Goal: Task Accomplishment & Management: Manage account settings

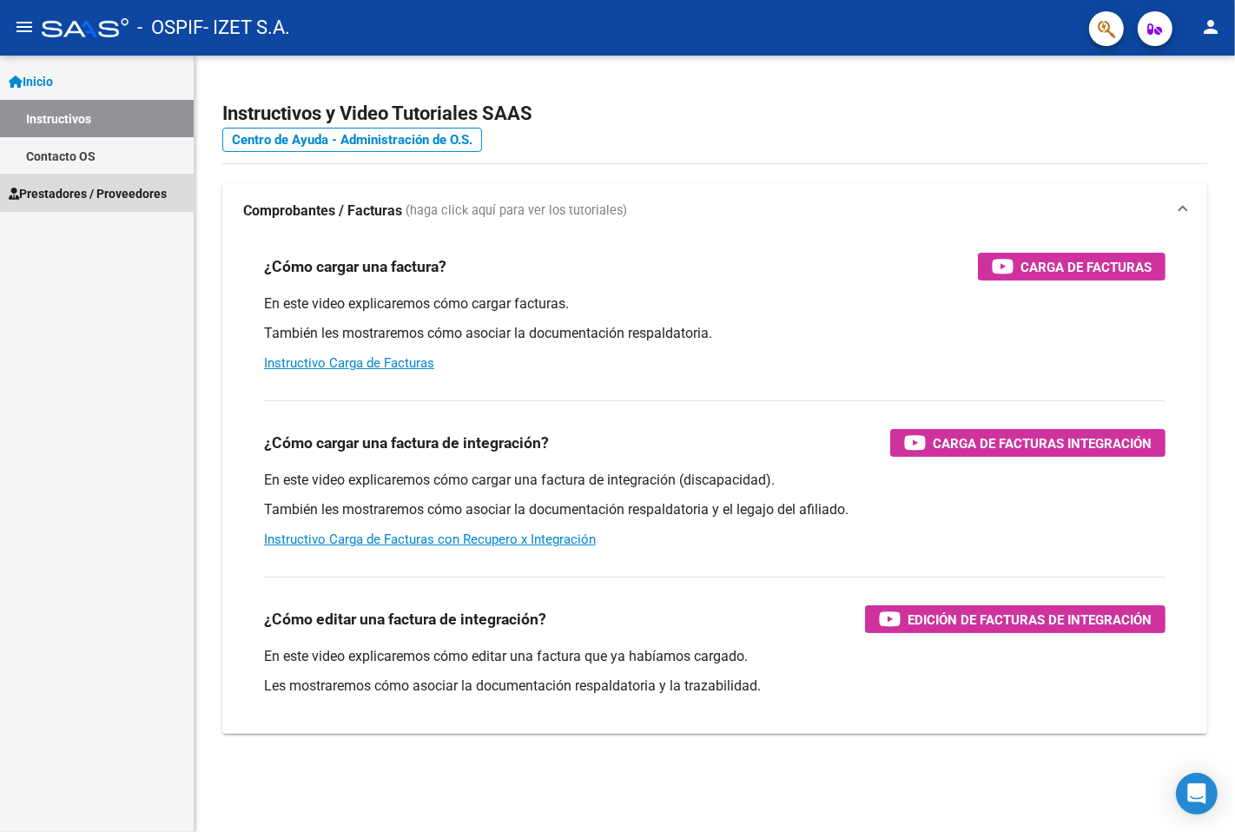
click at [103, 202] on span "Prestadores / Proveedores" at bounding box center [88, 193] width 158 height 19
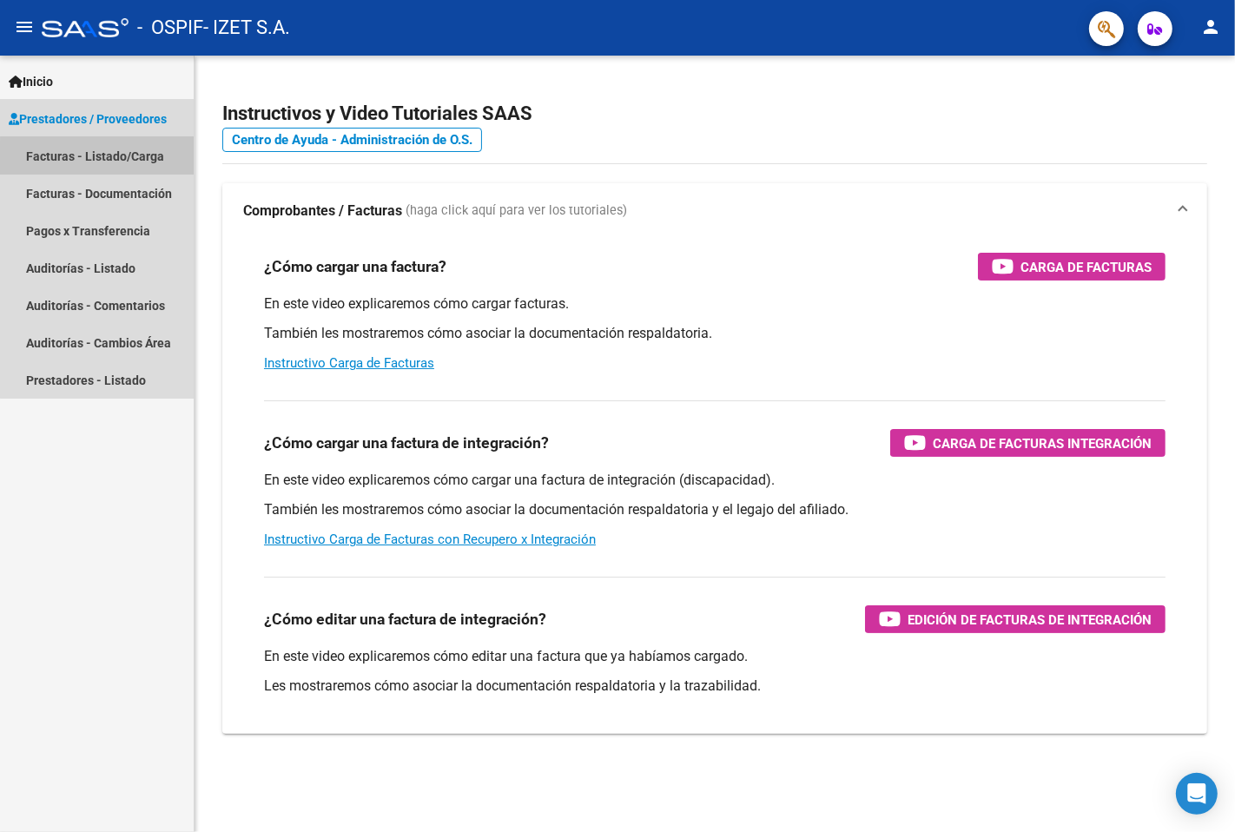
click at [109, 160] on link "Facturas - Listado/Carga" at bounding box center [97, 155] width 194 height 37
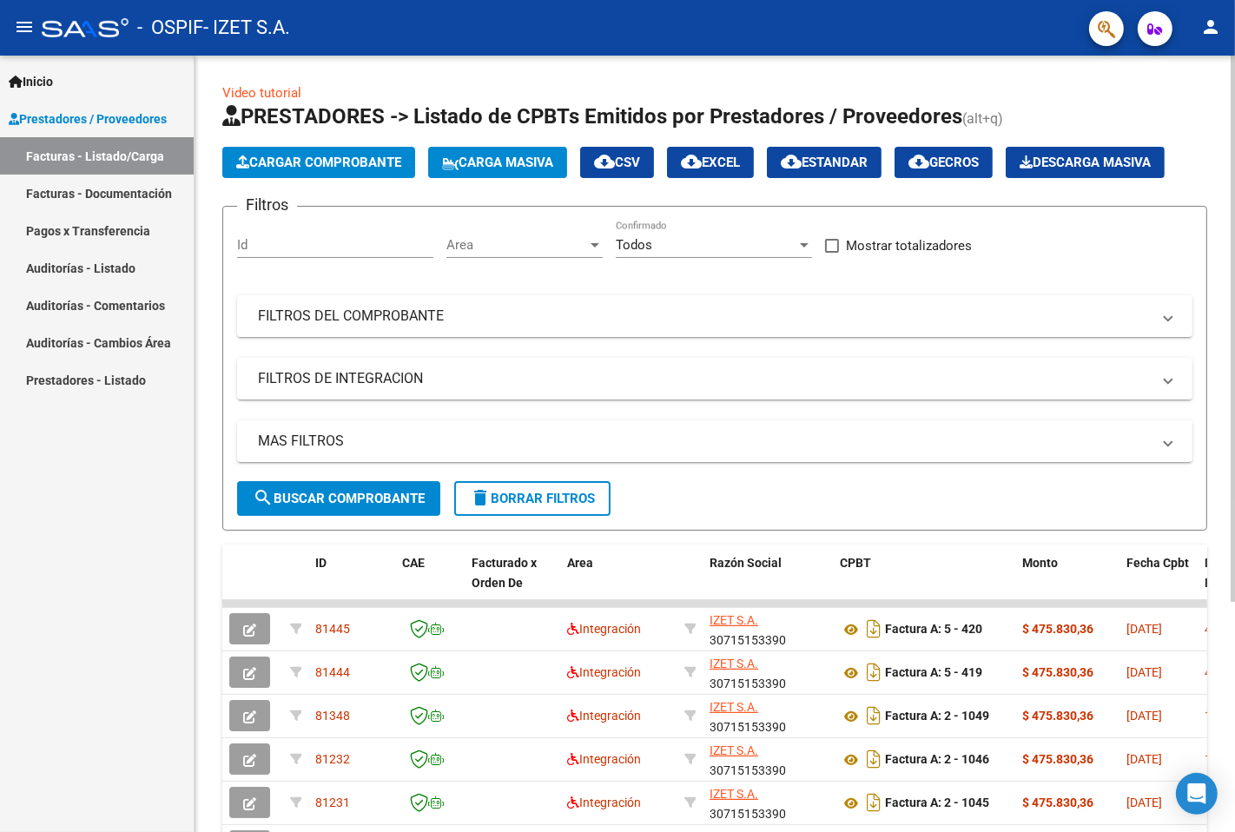
scroll to position [328, 0]
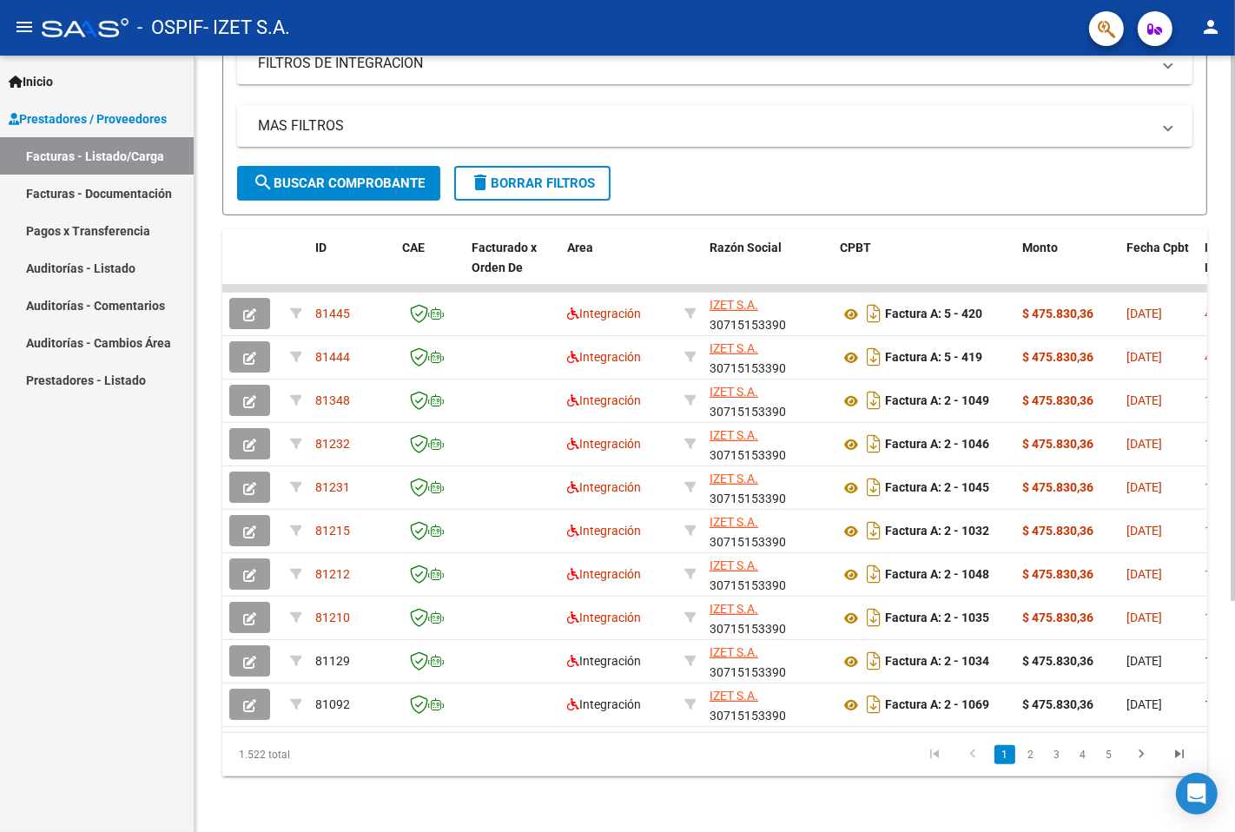
drag, startPoint x: 456, startPoint y: 741, endPoint x: 480, endPoint y: 733, distance: 25.5
click at [560, 750] on div "1.522 total 1 2 3 4 5" at bounding box center [714, 754] width 985 height 43
drag, startPoint x: 479, startPoint y: 733, endPoint x: 496, endPoint y: 731, distance: 17.6
click at [496, 731] on datatable-body "81445 Integración IZET S.A. 30715153390 Factura A: 5 - 420 $ 475.830,36 09/10/2…" at bounding box center [714, 508] width 985 height 447
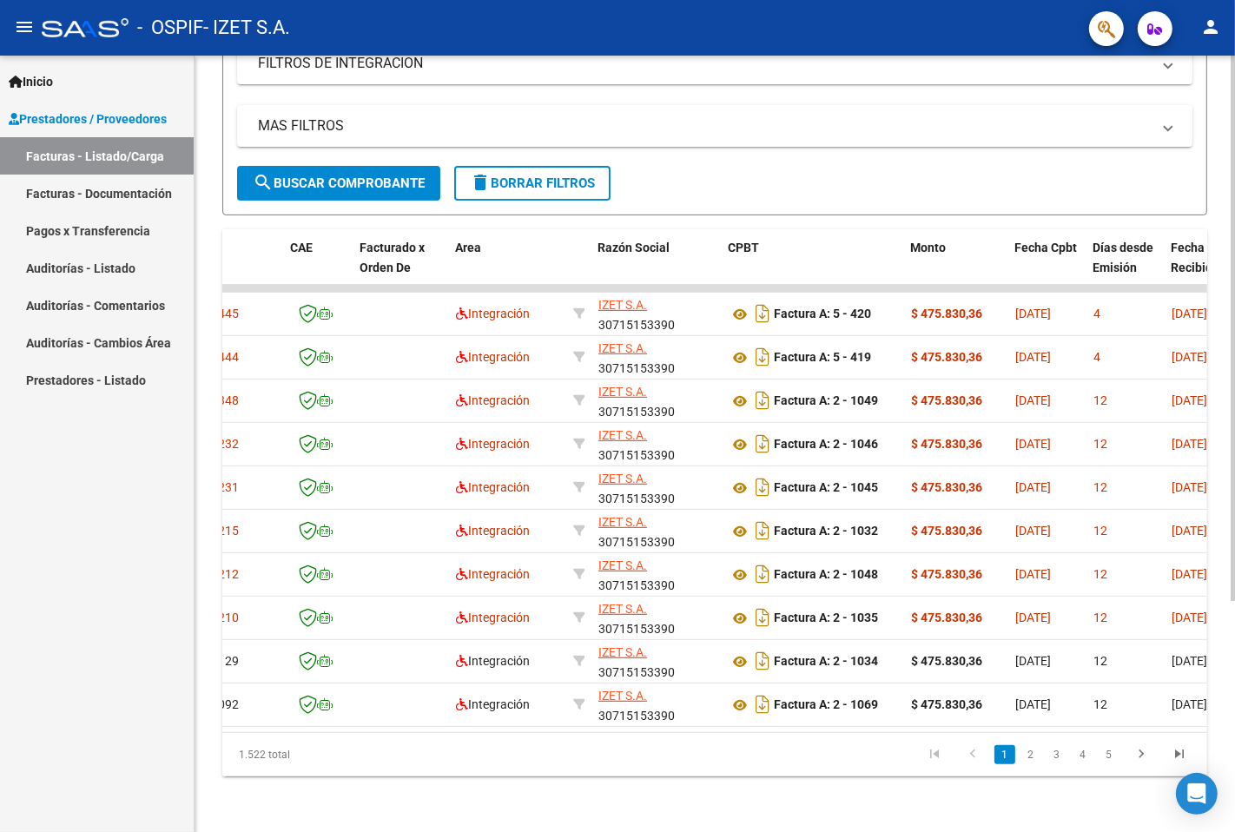
drag, startPoint x: 440, startPoint y: 718, endPoint x: 500, endPoint y: 724, distance: 59.4
click at [500, 724] on datatable-body "81445 Integración IZET S.A. 30715153390 Factura A: 5 - 420 $ 475.830,36 09/10/2…" at bounding box center [714, 508] width 985 height 447
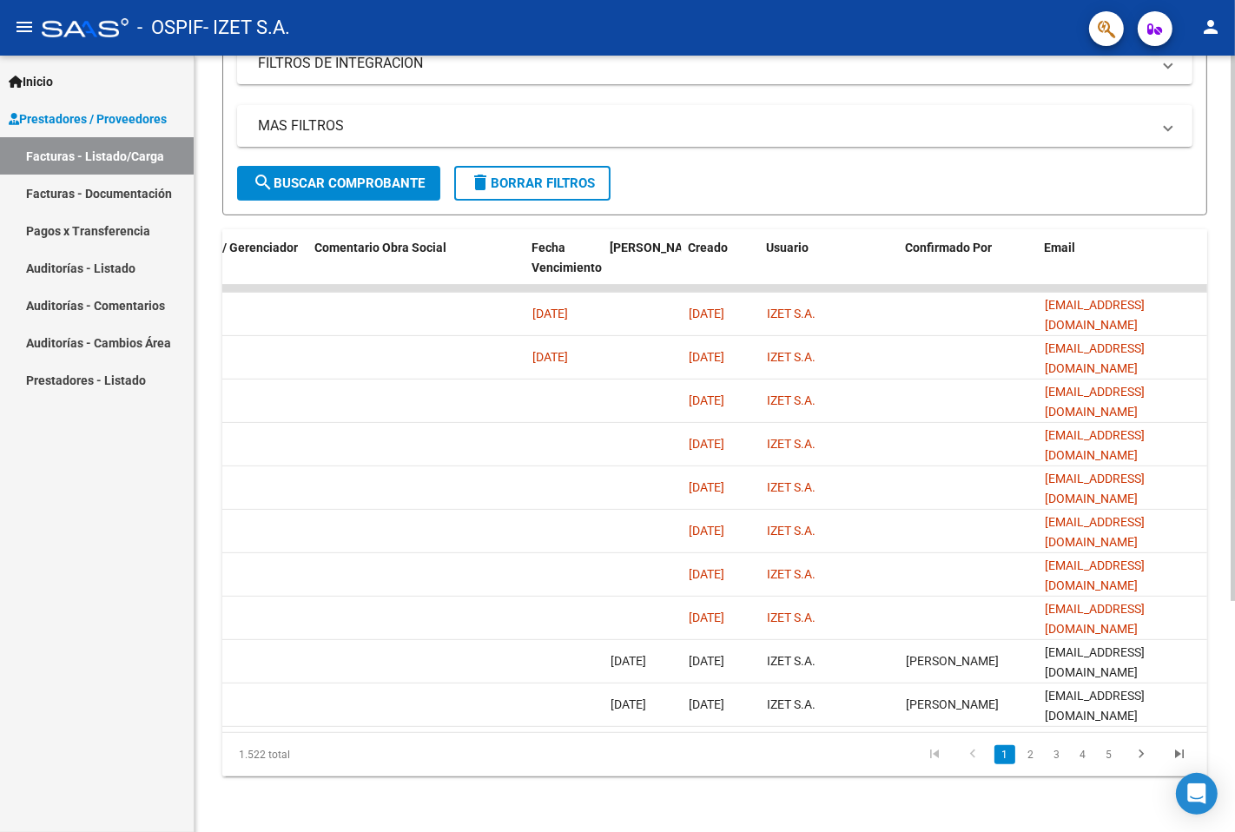
scroll to position [0, 2676]
drag, startPoint x: 1181, startPoint y: 704, endPoint x: 1123, endPoint y: 722, distance: 61.0
click at [1130, 719] on datatable-body "81445 Integración IZET S.A. 30715153390 Factura A: 5 - 420 $ 475.830,36 09/10/2…" at bounding box center [714, 508] width 985 height 447
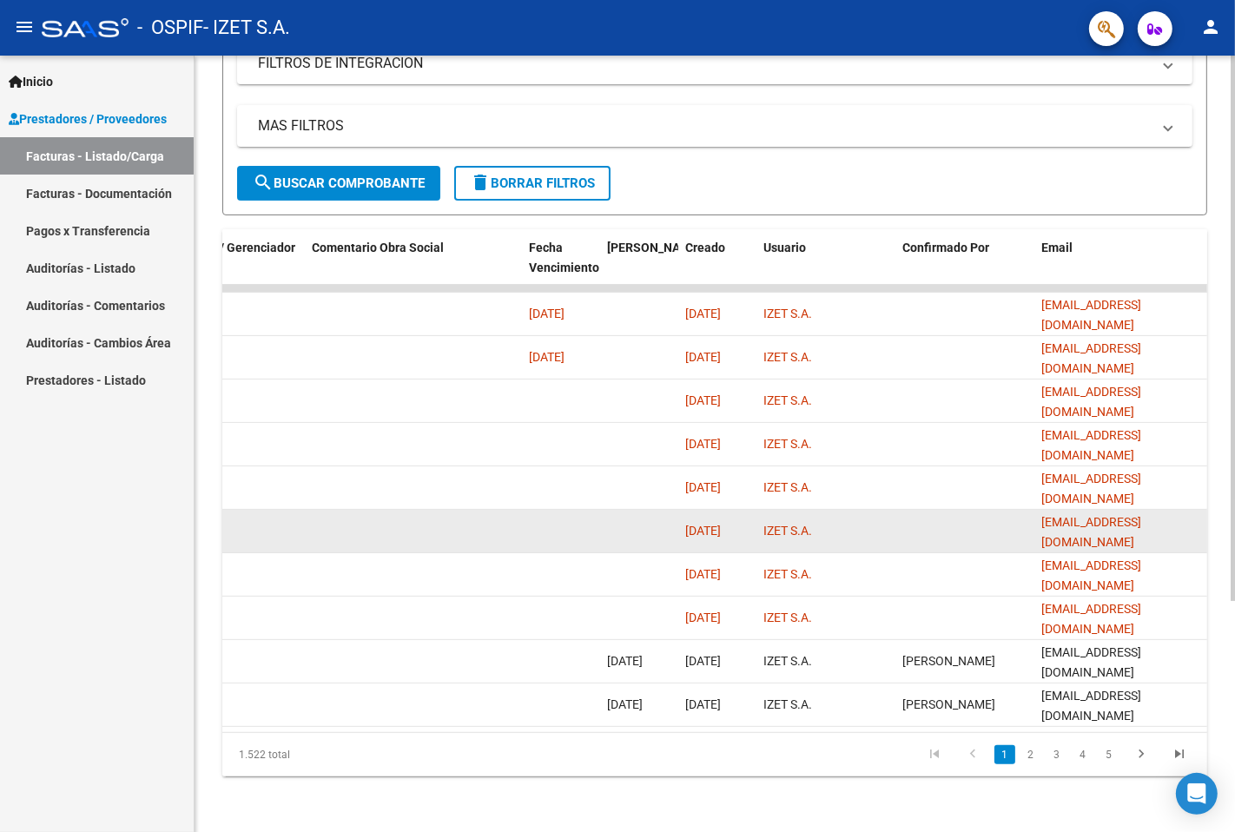
drag, startPoint x: 550, startPoint y: 341, endPoint x: 719, endPoint y: 505, distance: 235.9
click at [550, 350] on span "[DATE]" at bounding box center [547, 357] width 36 height 14
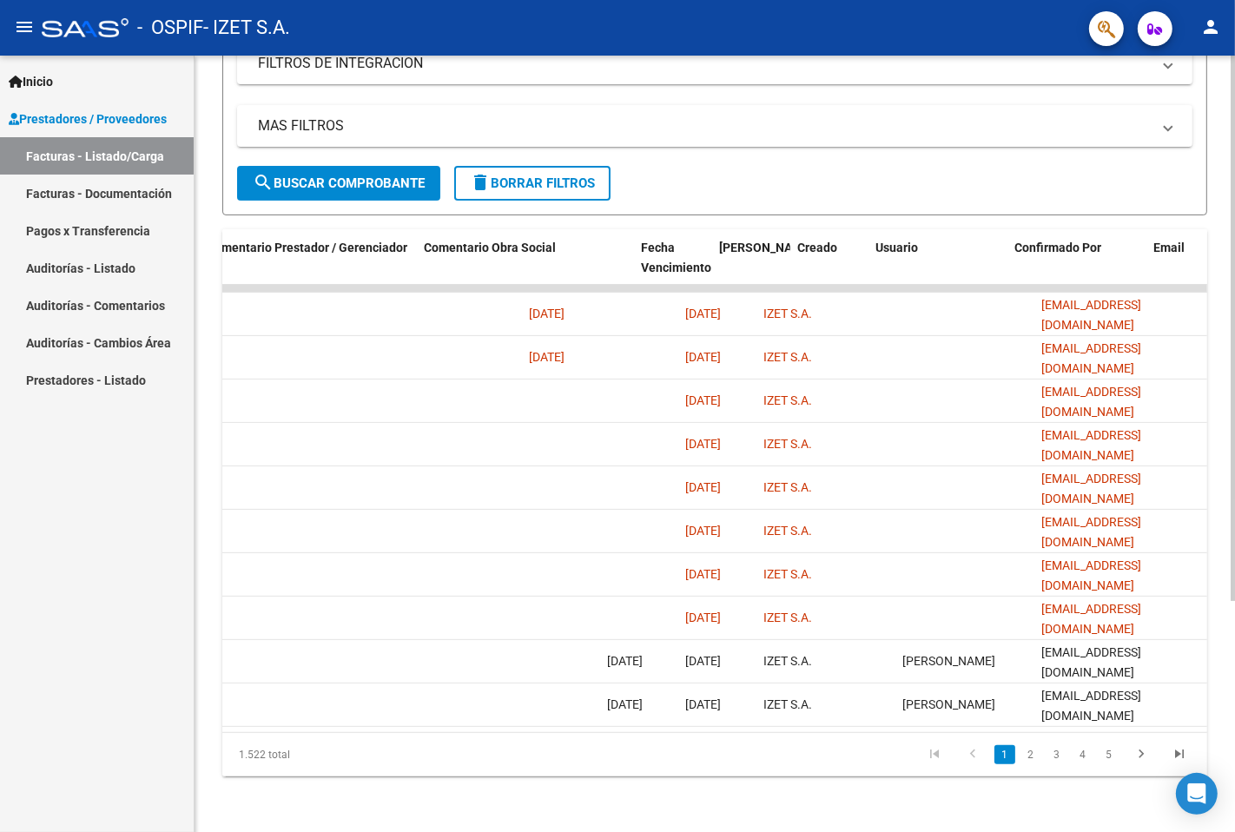
scroll to position [0, 2479]
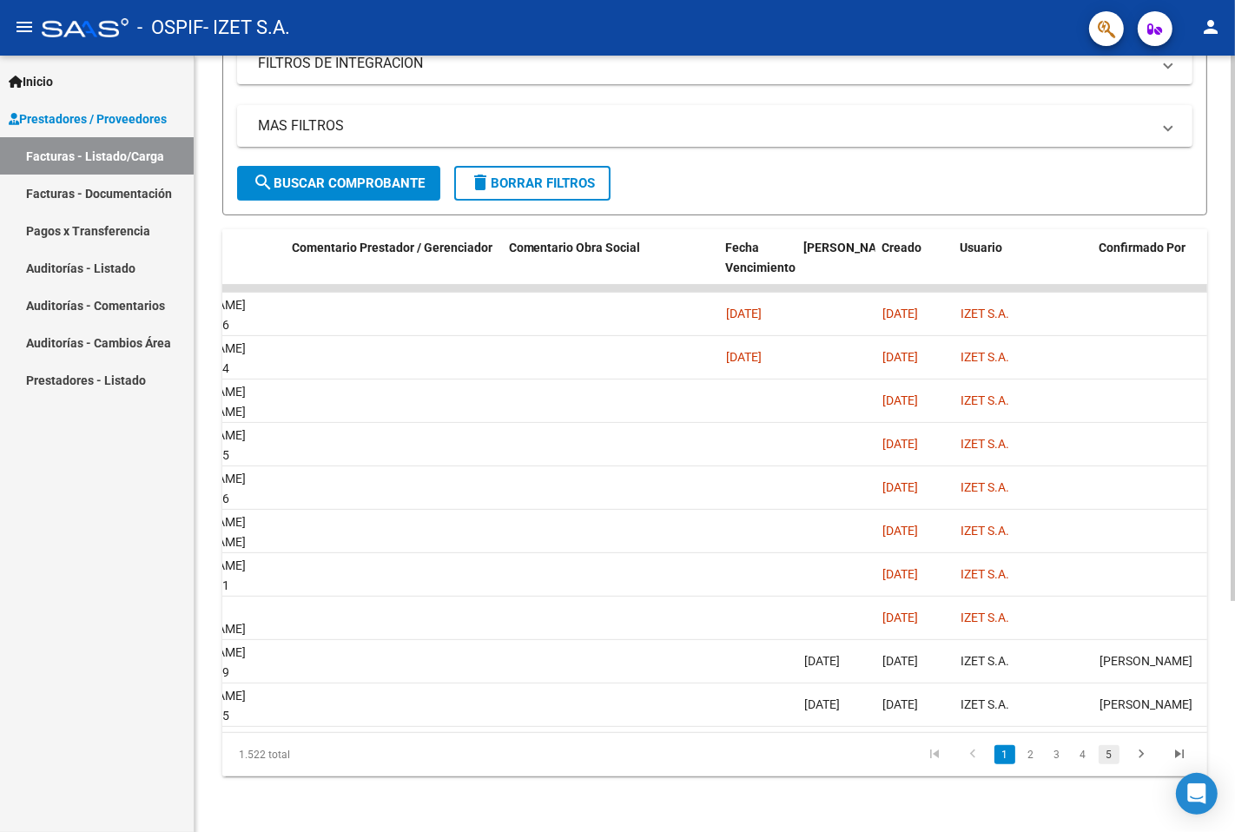
click at [1114, 749] on link "5" at bounding box center [1109, 754] width 21 height 19
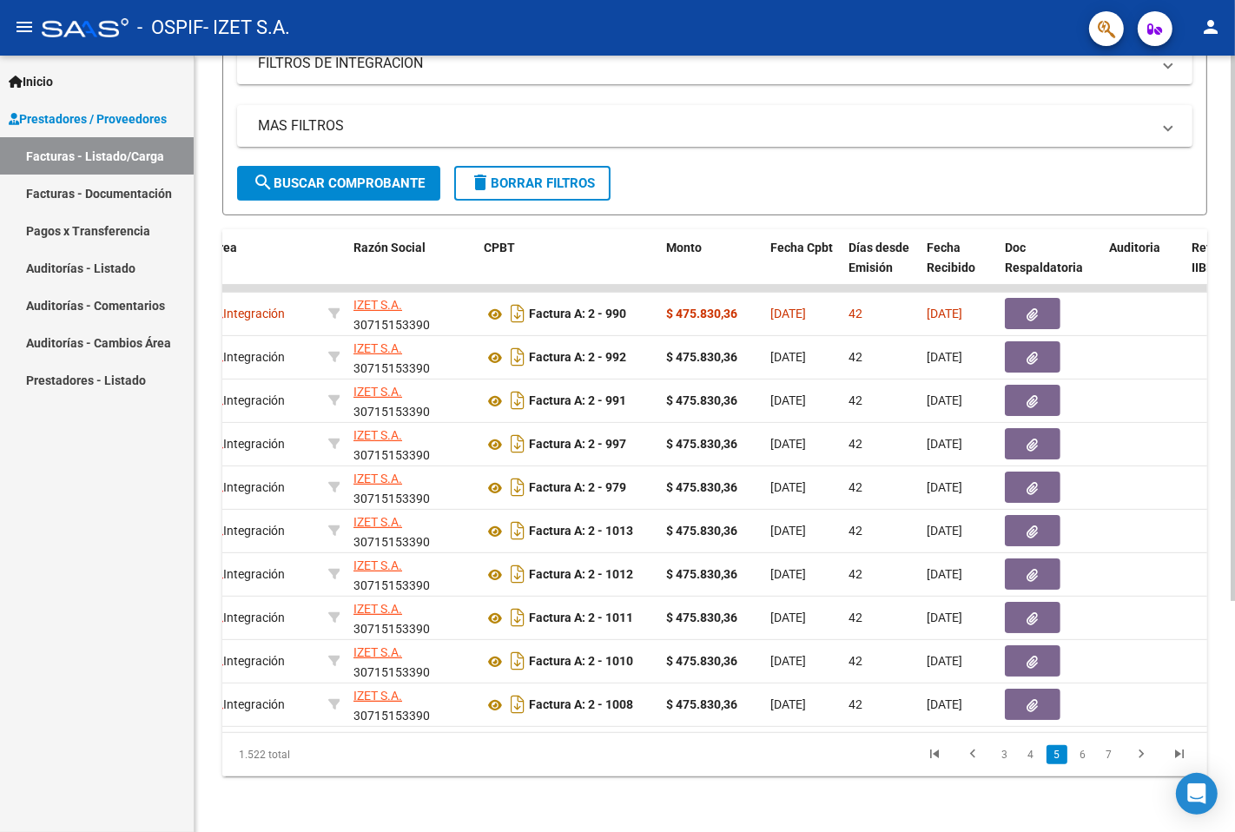
scroll to position [0, 341]
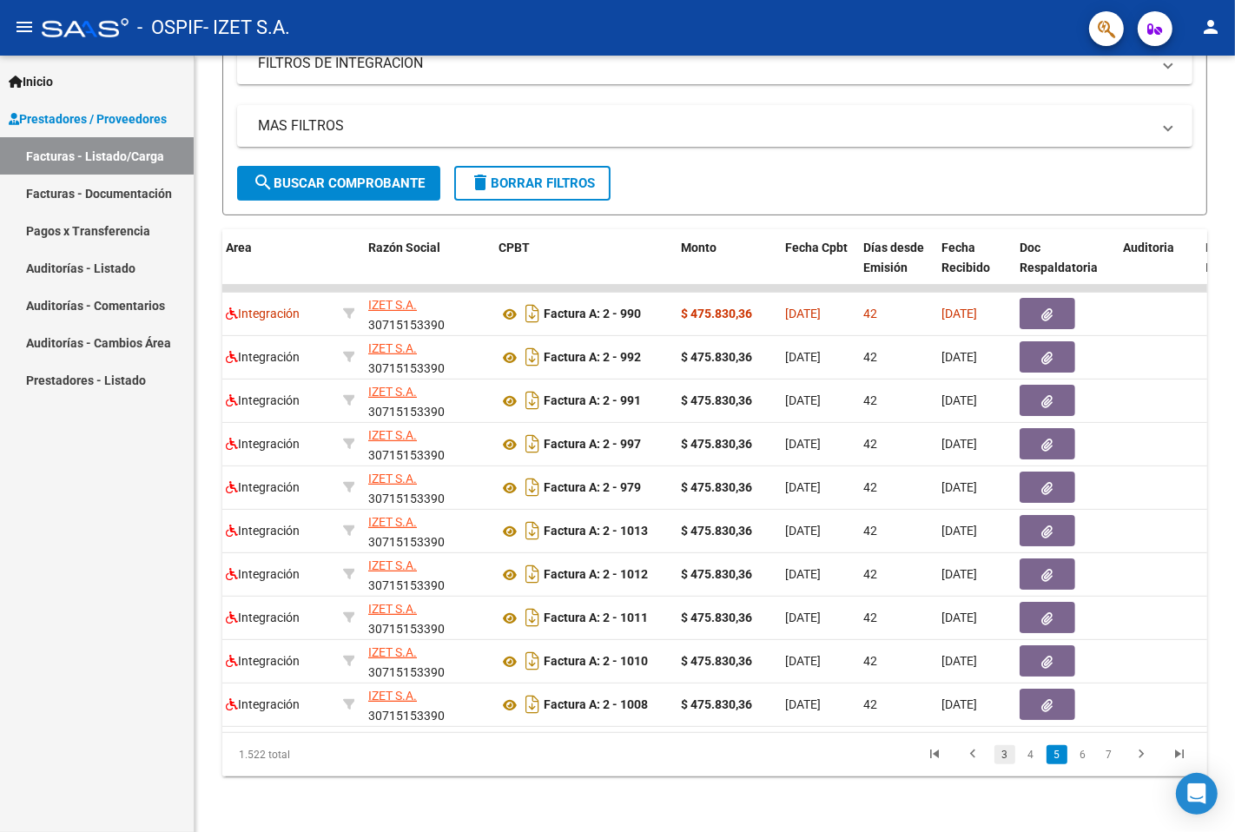
click at [999, 758] on link "3" at bounding box center [1005, 754] width 21 height 19
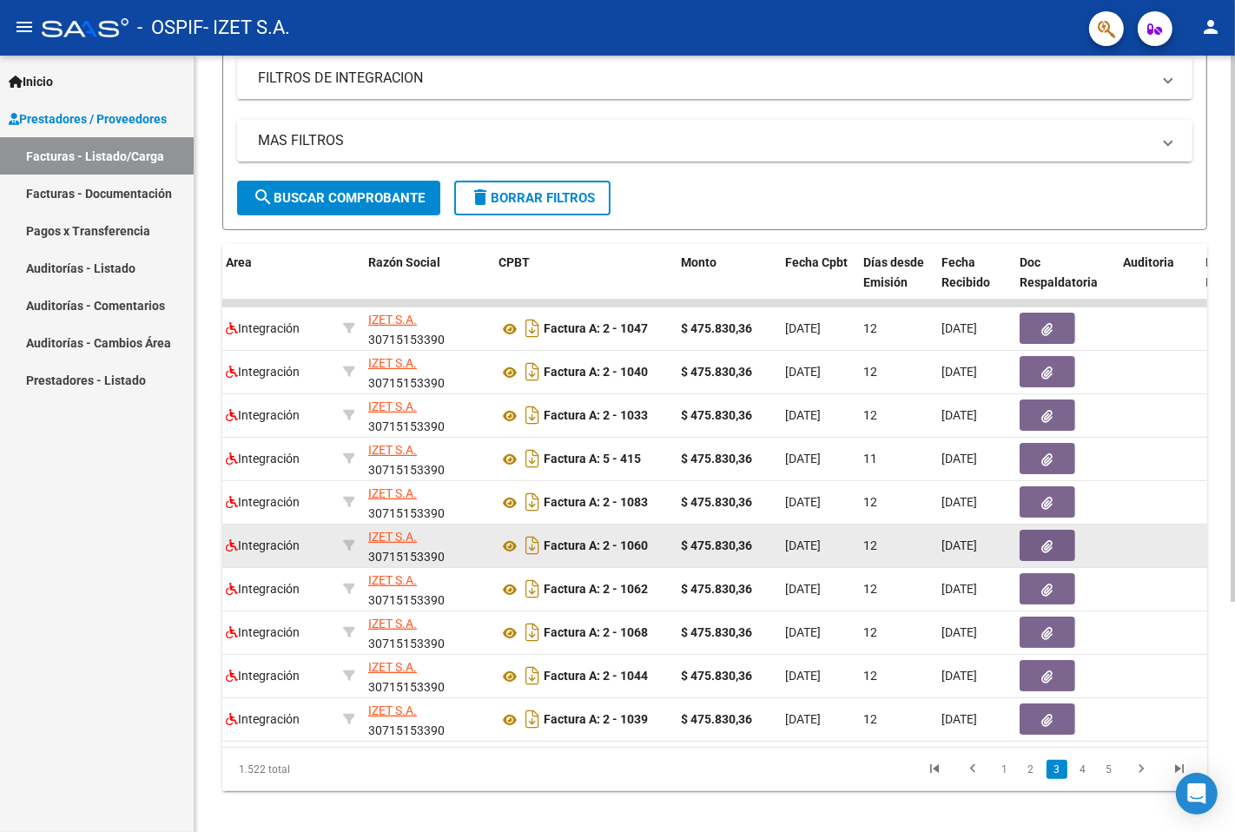
scroll to position [328, 0]
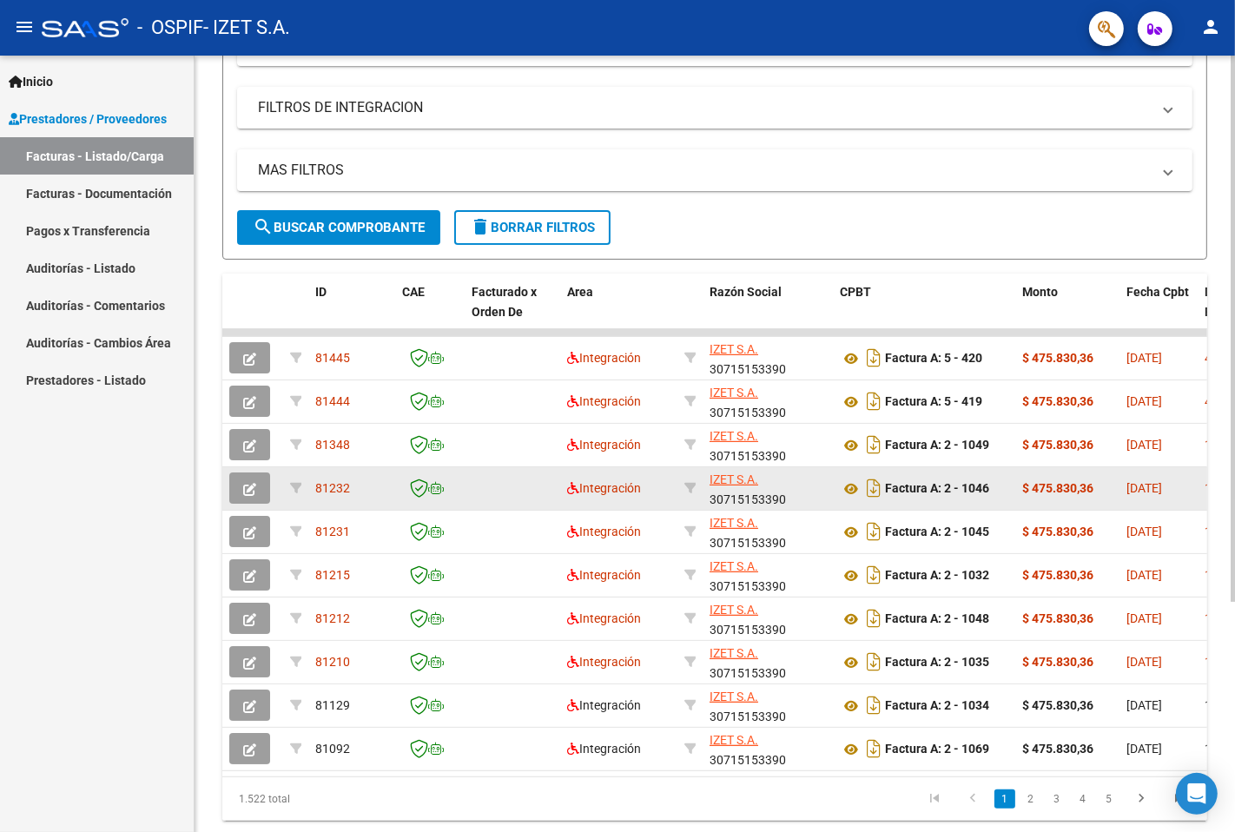
scroll to position [328, 0]
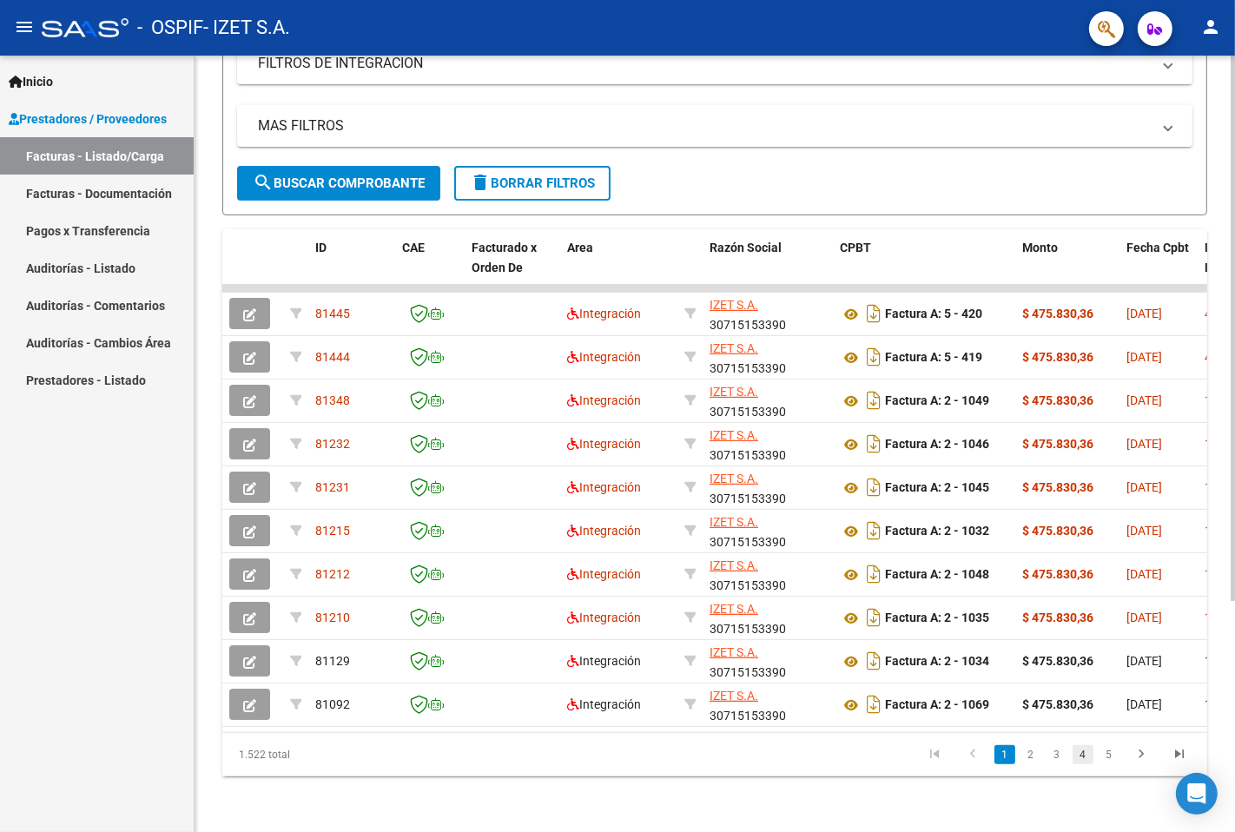
click at [1091, 756] on link "4" at bounding box center [1083, 754] width 21 height 19
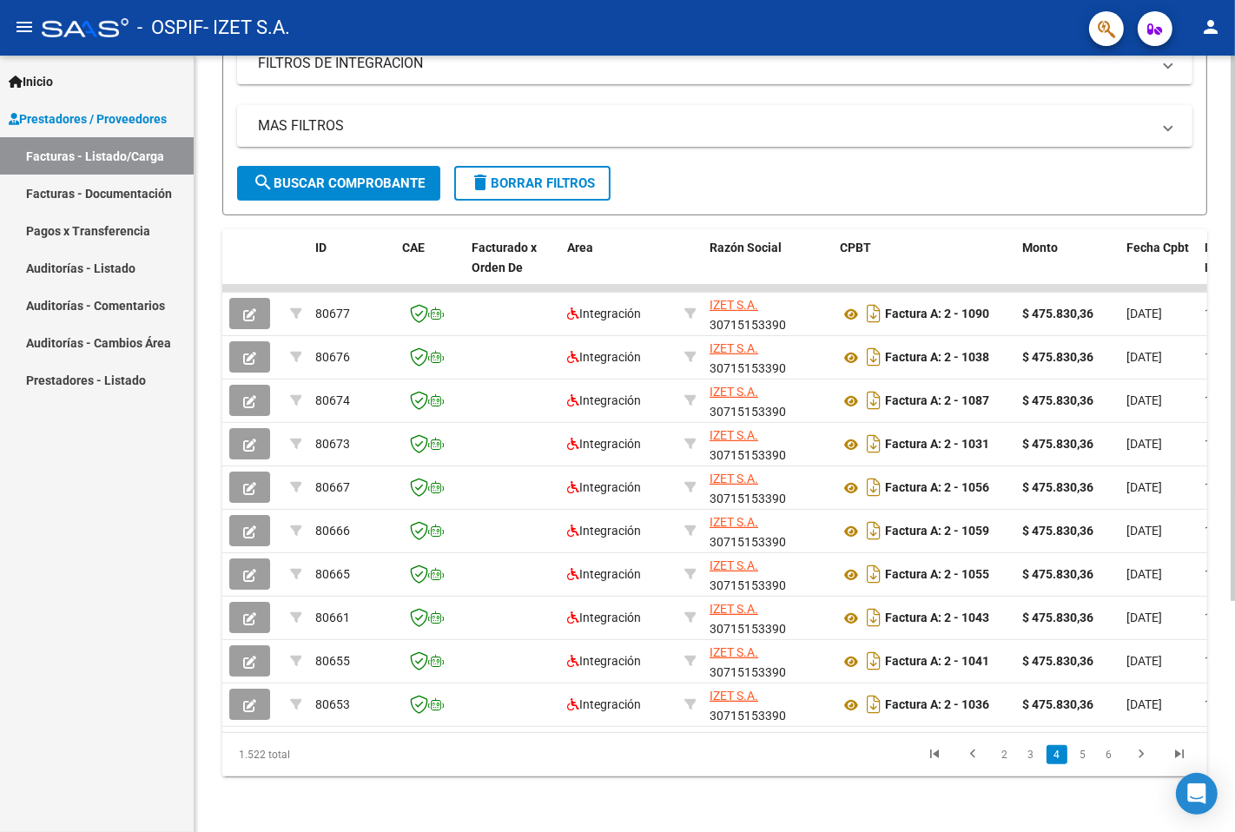
click at [1091, 756] on link "5" at bounding box center [1083, 754] width 21 height 19
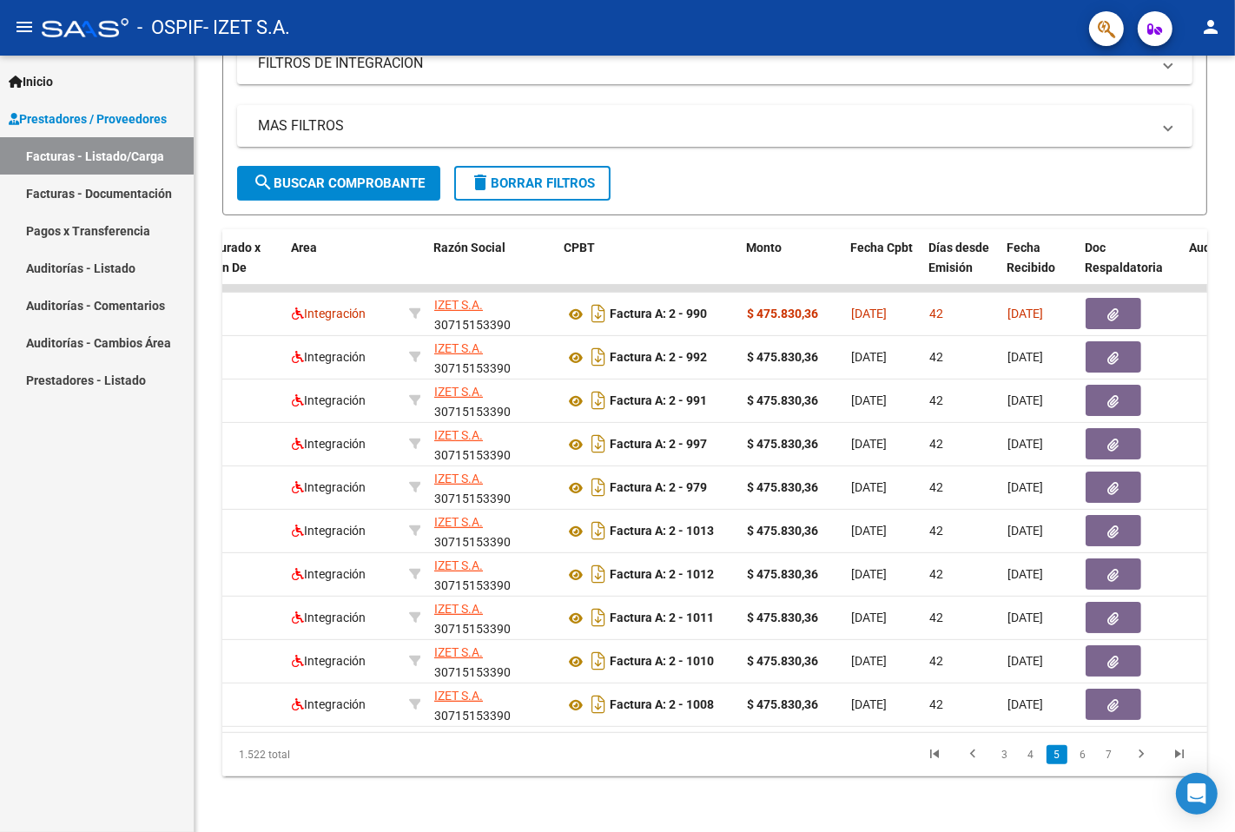
scroll to position [0, 282]
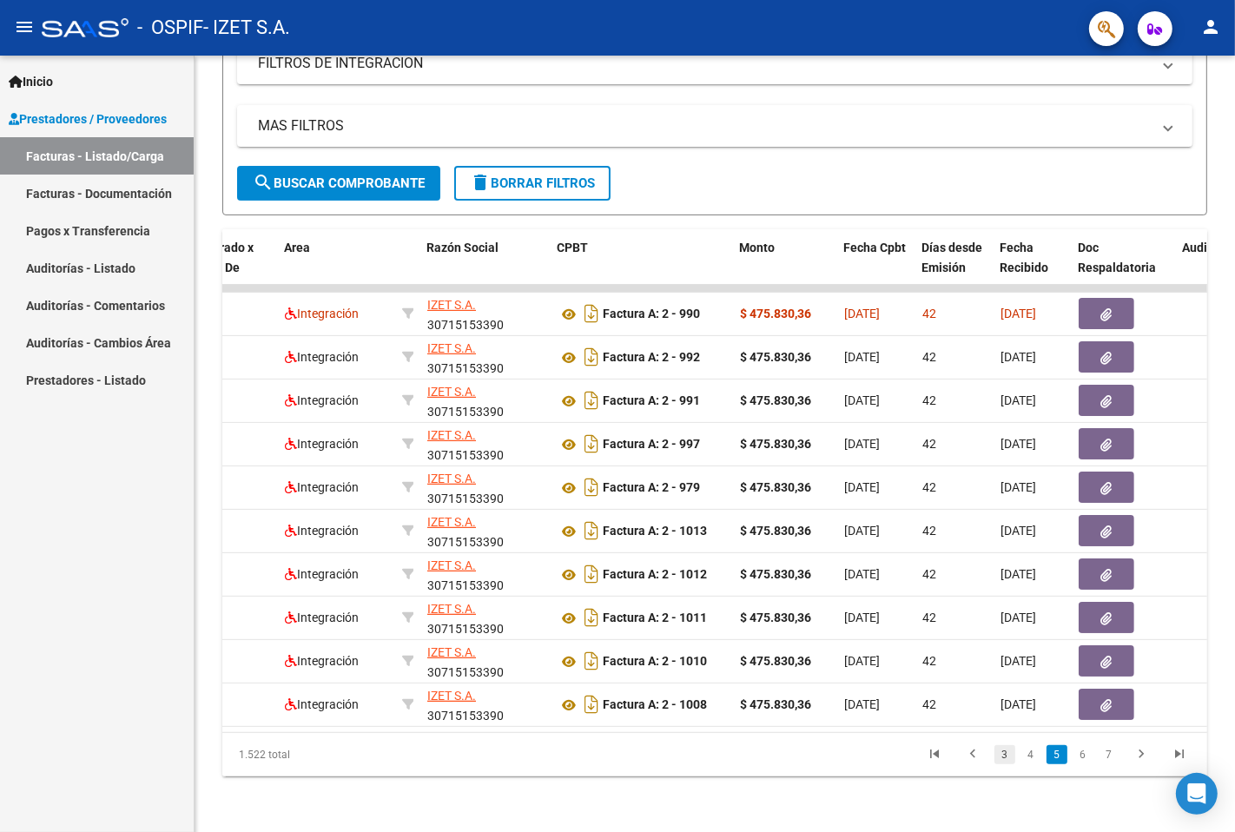
click at [1000, 753] on link "3" at bounding box center [1005, 754] width 21 height 19
click at [1003, 757] on link "1" at bounding box center [1005, 754] width 21 height 19
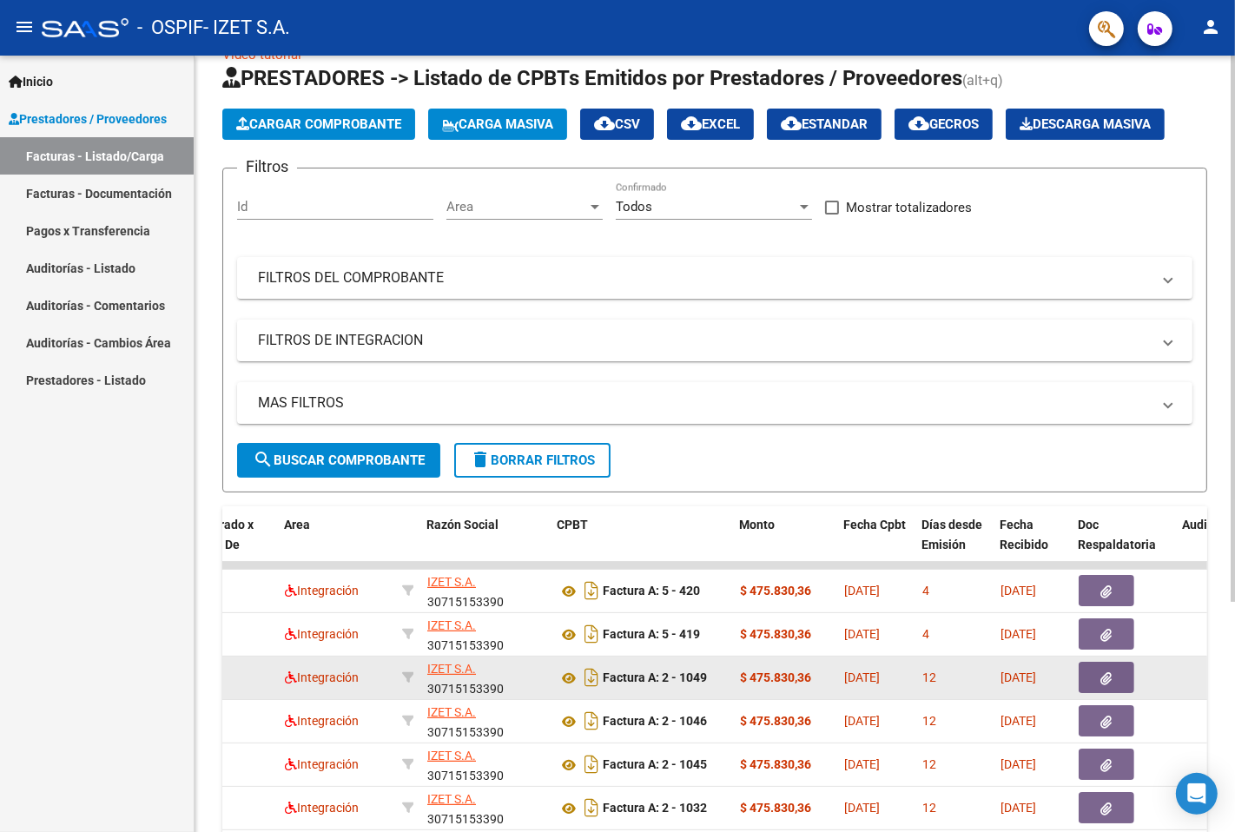
scroll to position [328, 0]
